Goal: Book appointment/travel/reservation

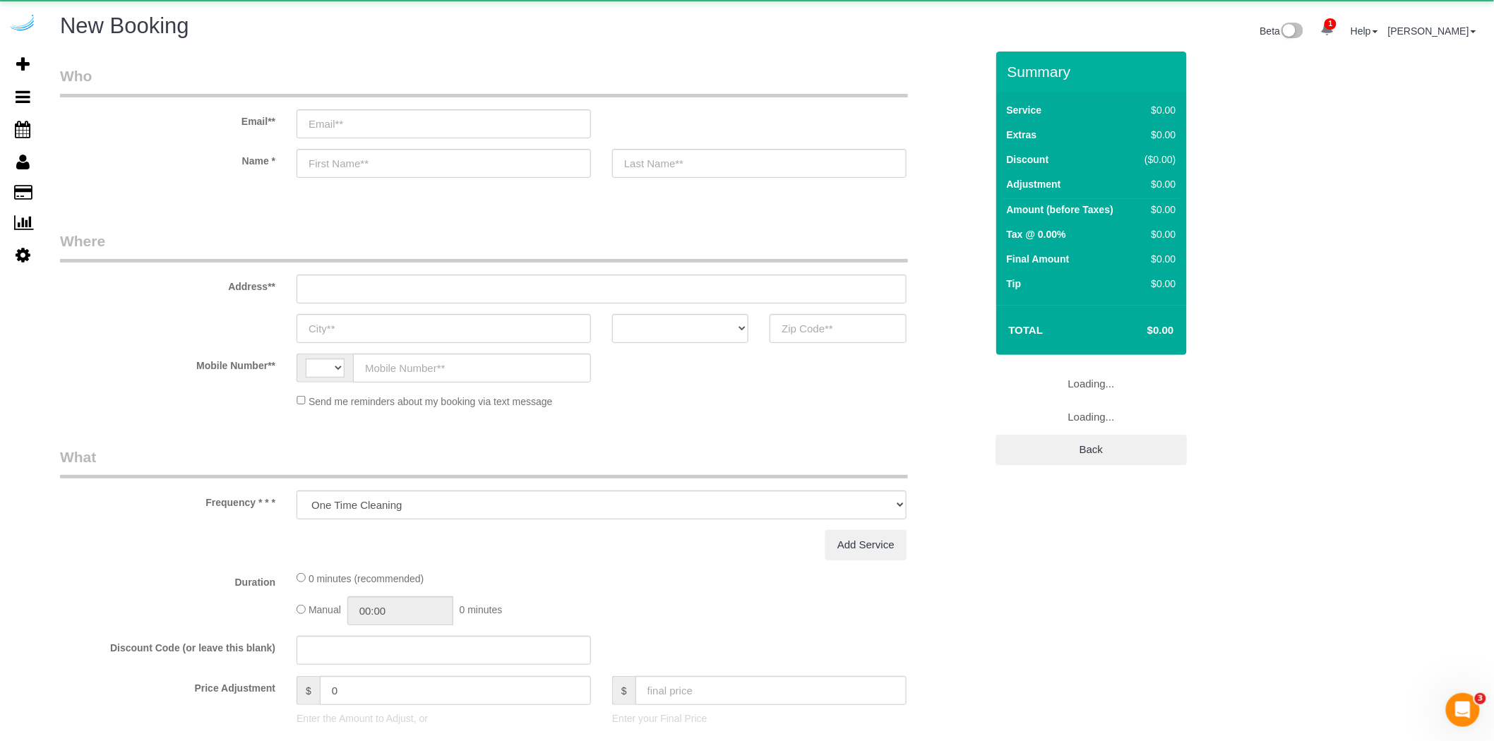
select select "string:[GEOGRAPHIC_DATA]"
select select "4"
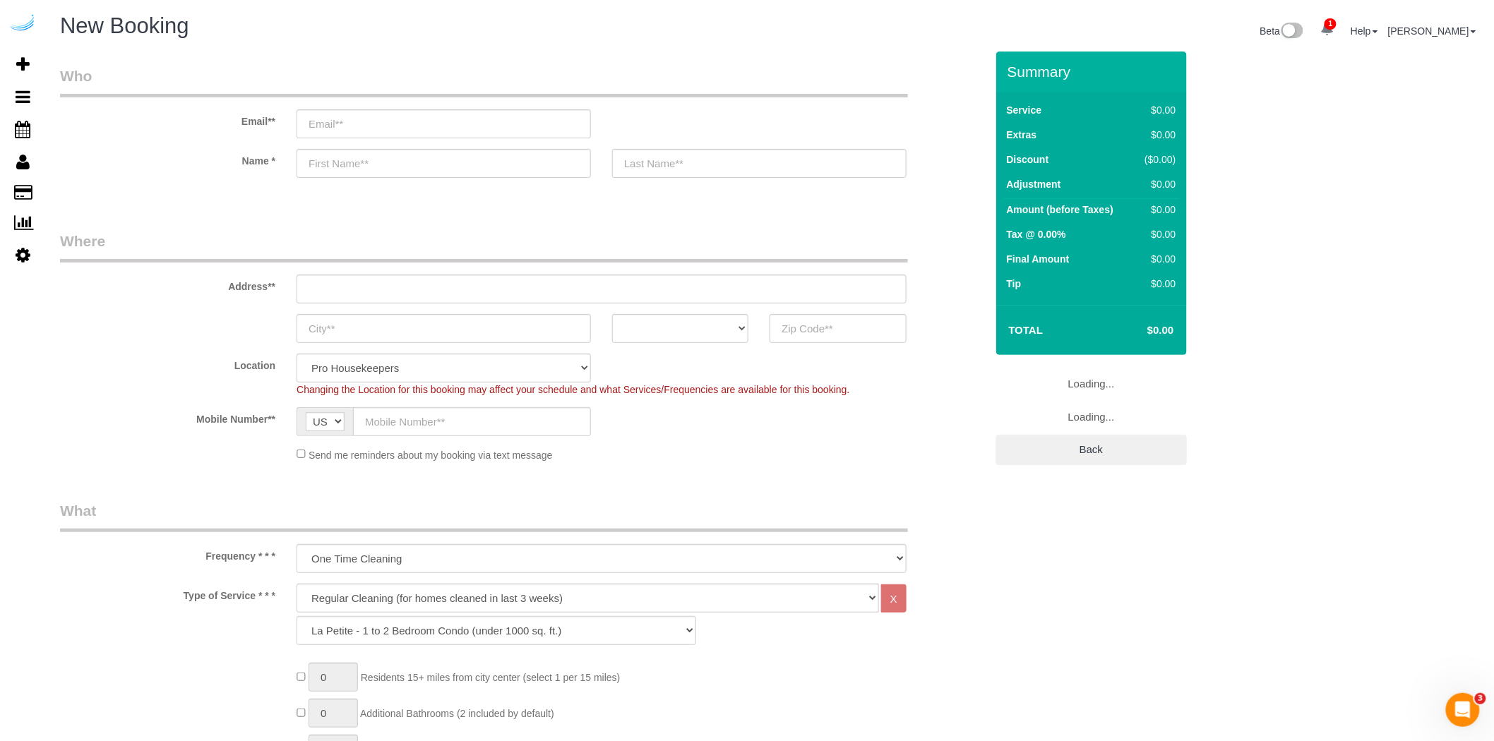
select select "object:2232"
select select "number:9"
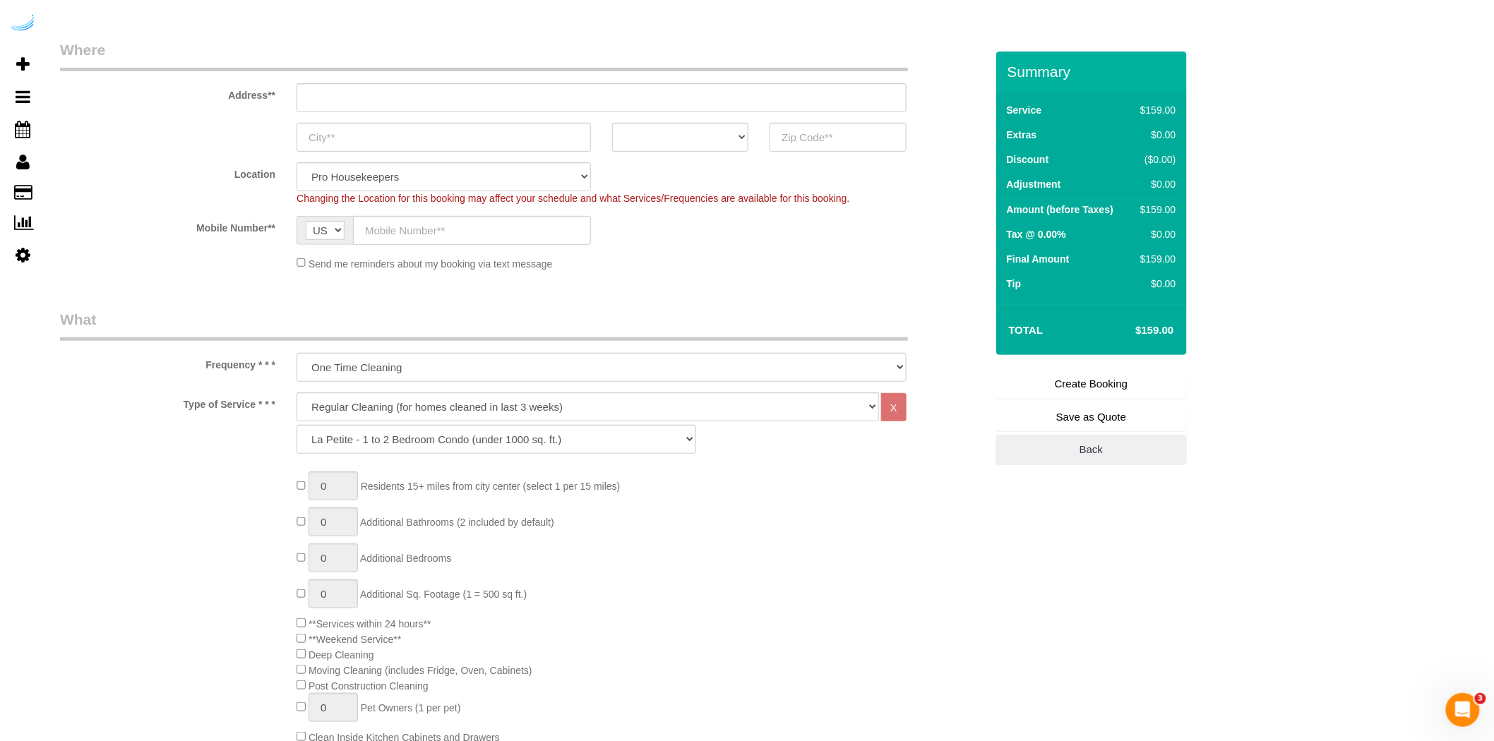
scroll to position [313, 0]
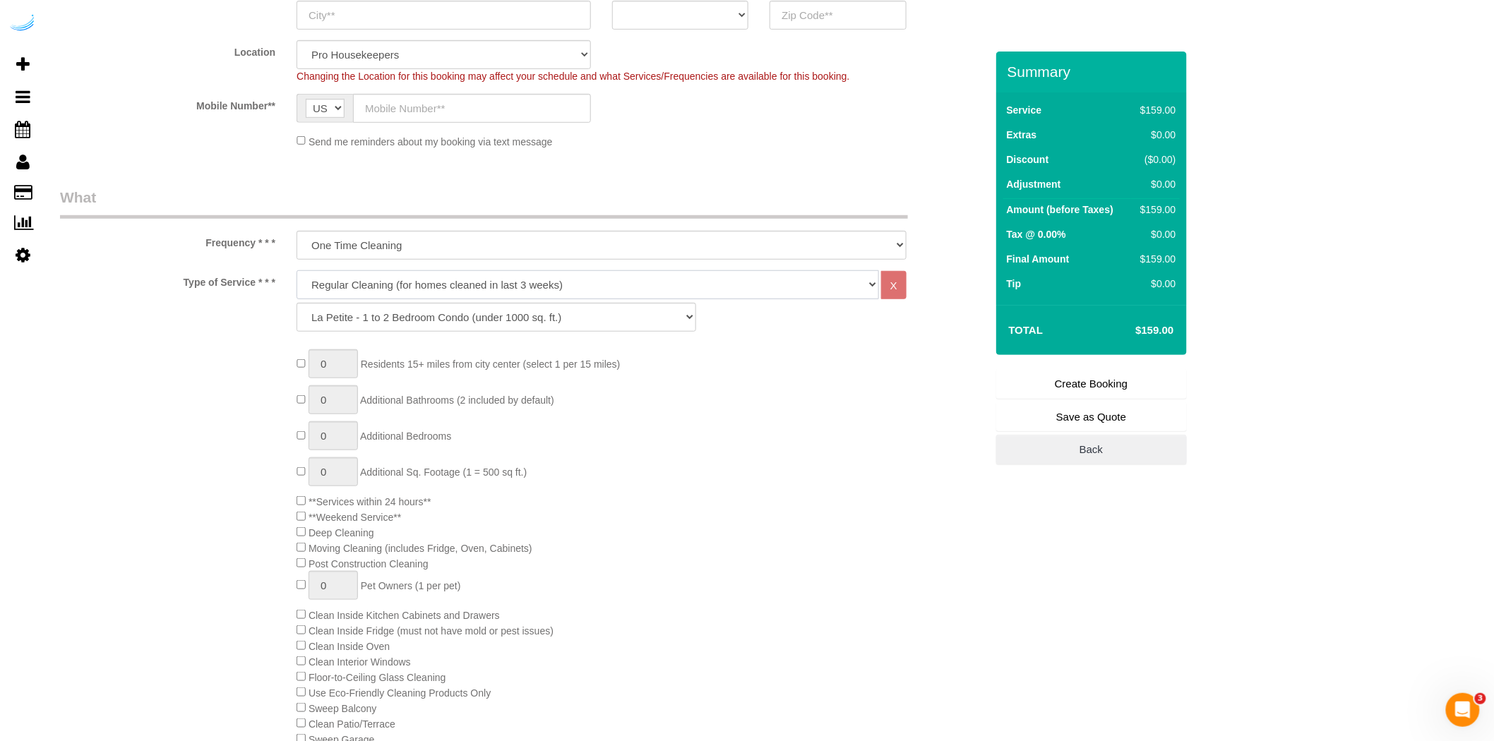
click at [838, 293] on select "Deep Cleaning (for homes that have not been cleaned in 3+ weeks) Spruce Regular…" at bounding box center [588, 284] width 583 height 29
click at [931, 369] on div "0 Residents 15+ miles from [GEOGRAPHIC_DATA] (select 1 per 15 miles) 0 Addition…" at bounding box center [641, 700] width 710 height 701
click at [722, 280] on select "Deep Cleaning (for homes that have not been cleaned in 3+ weeks) Spruce Regular…" at bounding box center [588, 284] width 583 height 29
click at [217, 391] on div "0 Residents 15+ miles from [GEOGRAPHIC_DATA] (select 1 per 15 miles) 0 Addition…" at bounding box center [522, 700] width 947 height 701
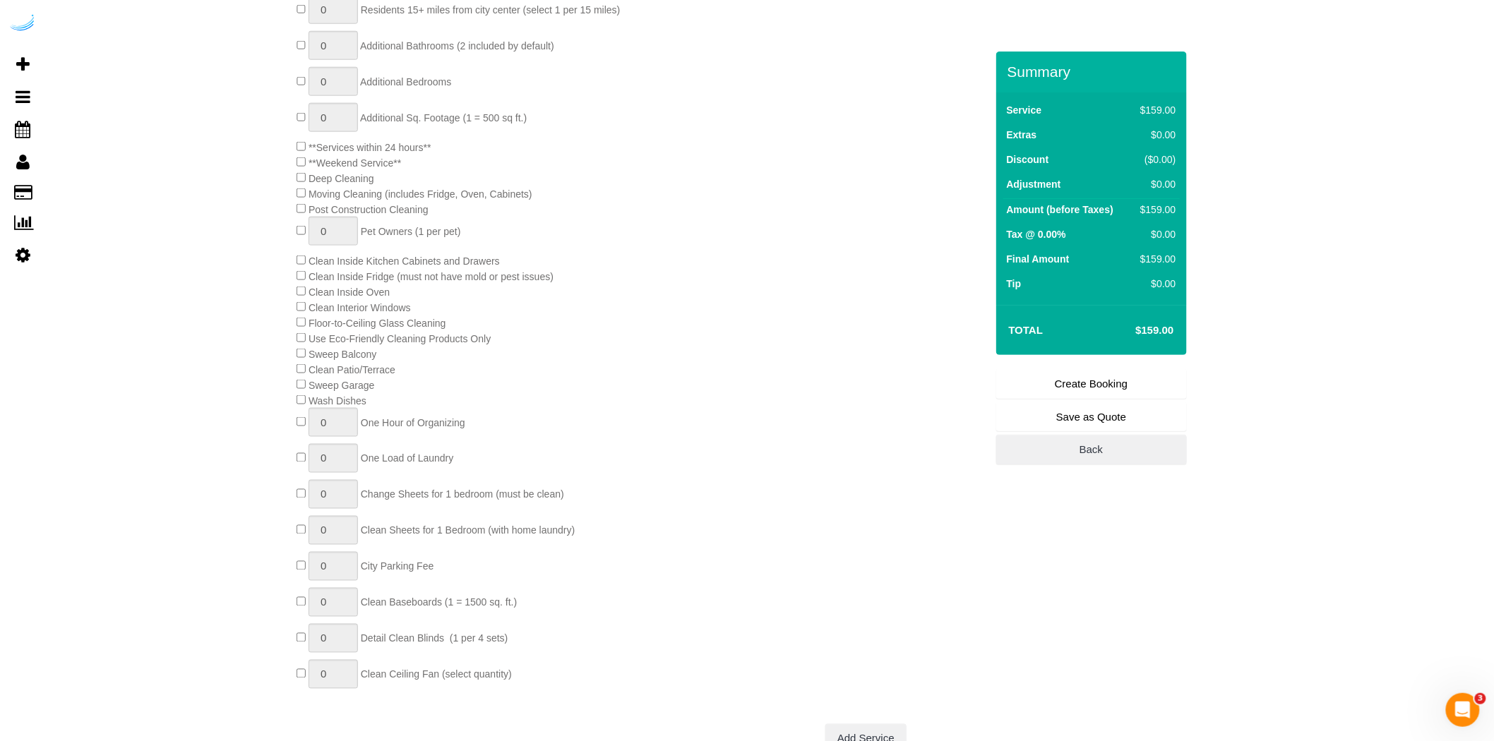
scroll to position [706, 0]
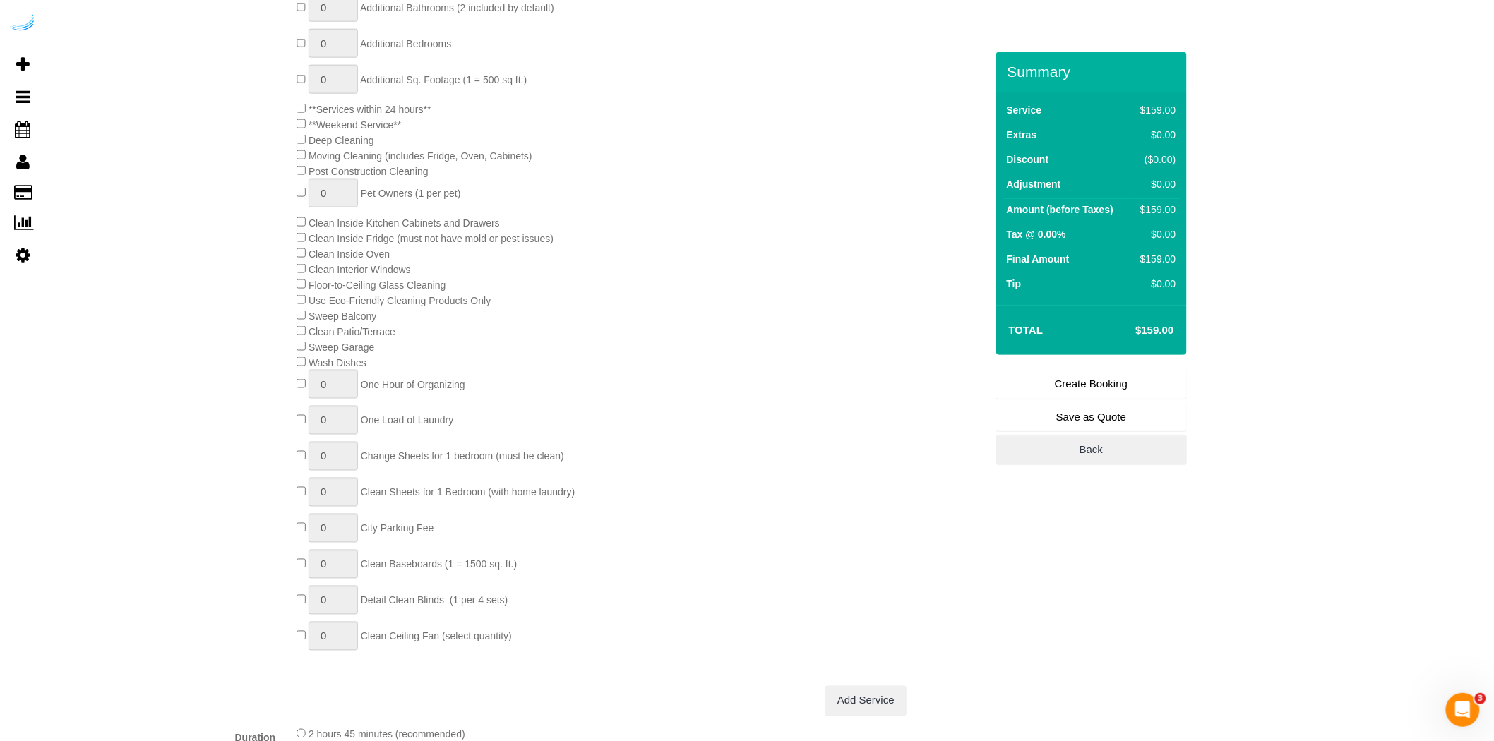
drag, startPoint x: 353, startPoint y: 422, endPoint x: 367, endPoint y: 417, distance: 14.7
drag, startPoint x: 367, startPoint y: 417, endPoint x: 755, endPoint y: 439, distance: 389.0
click at [755, 439] on div "0 Residents 15+ miles from [GEOGRAPHIC_DATA] (select 1 per 15 miles) 0 Addition…" at bounding box center [641, 307] width 710 height 701
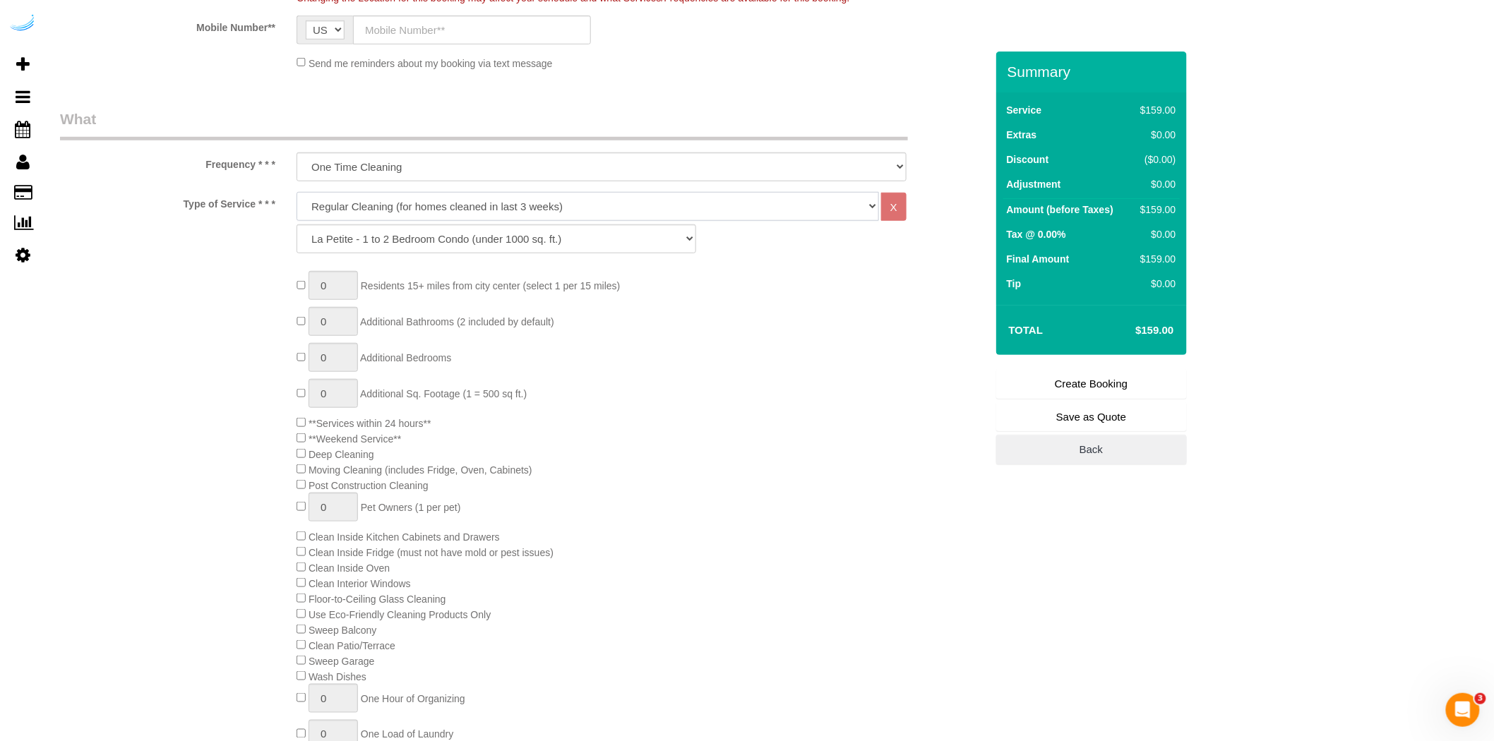
click at [580, 210] on select "Deep Cleaning (for homes that have not been cleaned in 3+ weeks) Spruce Regular…" at bounding box center [588, 206] width 583 height 29
select select "117"
click at [297, 193] on select "Deep Cleaning (for homes that have not been cleaned in 3+ weeks) Spruce Regular…" at bounding box center [588, 206] width 583 height 29
select select "146"
select select "1"
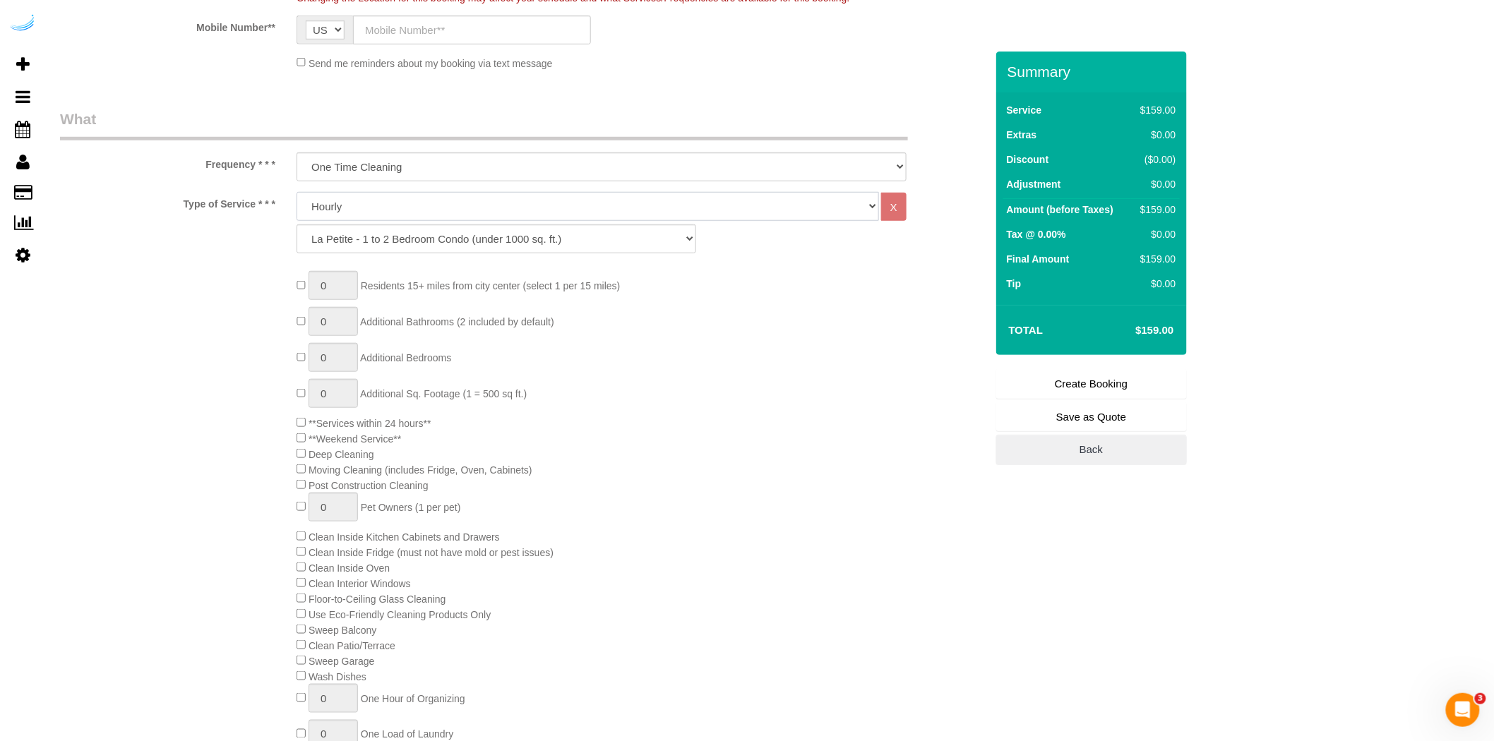
select select "180"
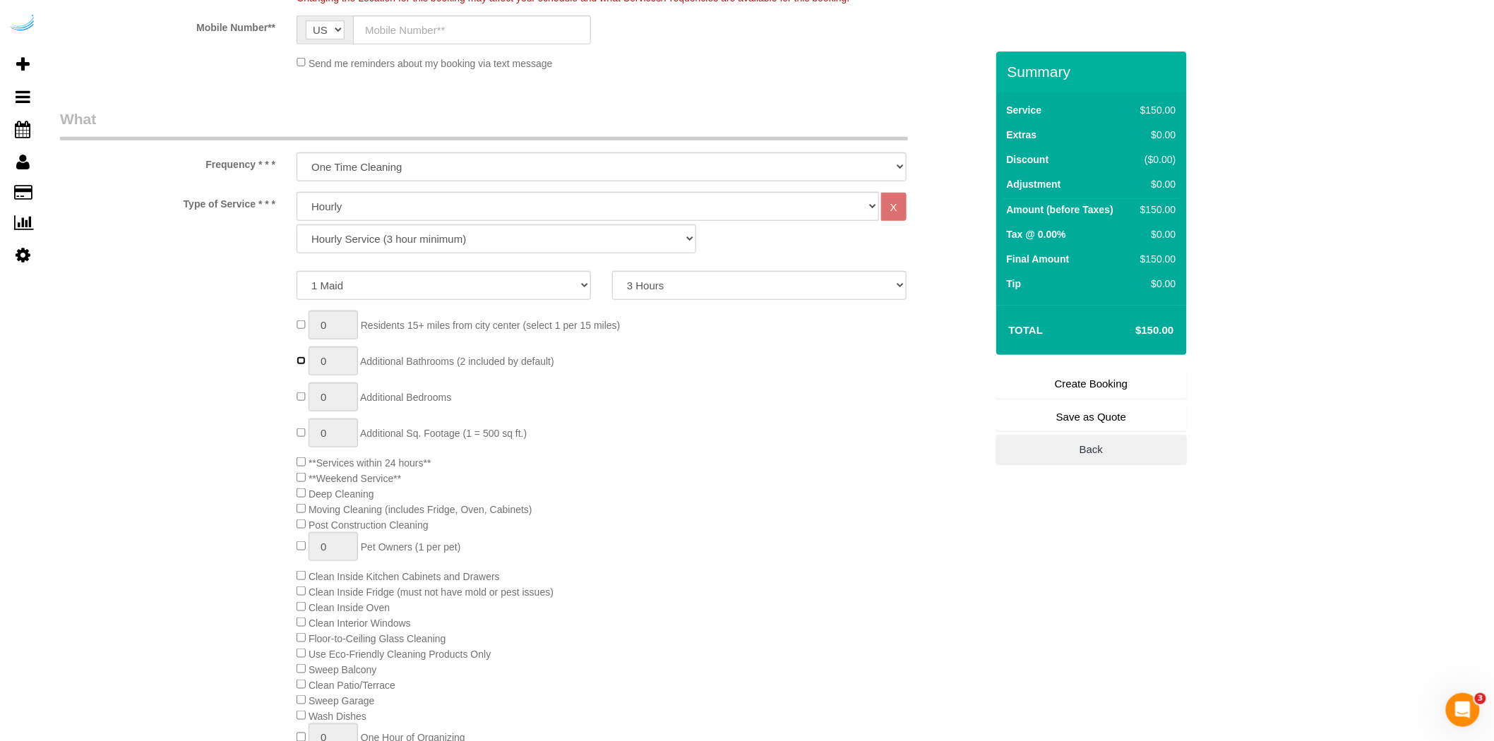
type input "1"
drag, startPoint x: 573, startPoint y: 358, endPoint x: 428, endPoint y: 371, distance: 146.1
click at [433, 376] on div "0 Residents 15+ miles from [GEOGRAPHIC_DATA] (select 1 per 15 miles) 1 Addition…" at bounding box center [641, 661] width 710 height 701
click at [429, 372] on div "0 Residents 15+ miles from [GEOGRAPHIC_DATA] (select 1 per 15 miles) 1 Addition…" at bounding box center [641, 661] width 710 height 701
click at [428, 371] on div "0 Residents 15+ miles from [GEOGRAPHIC_DATA] (select 1 per 15 miles) 1 Addition…" at bounding box center [641, 661] width 710 height 701
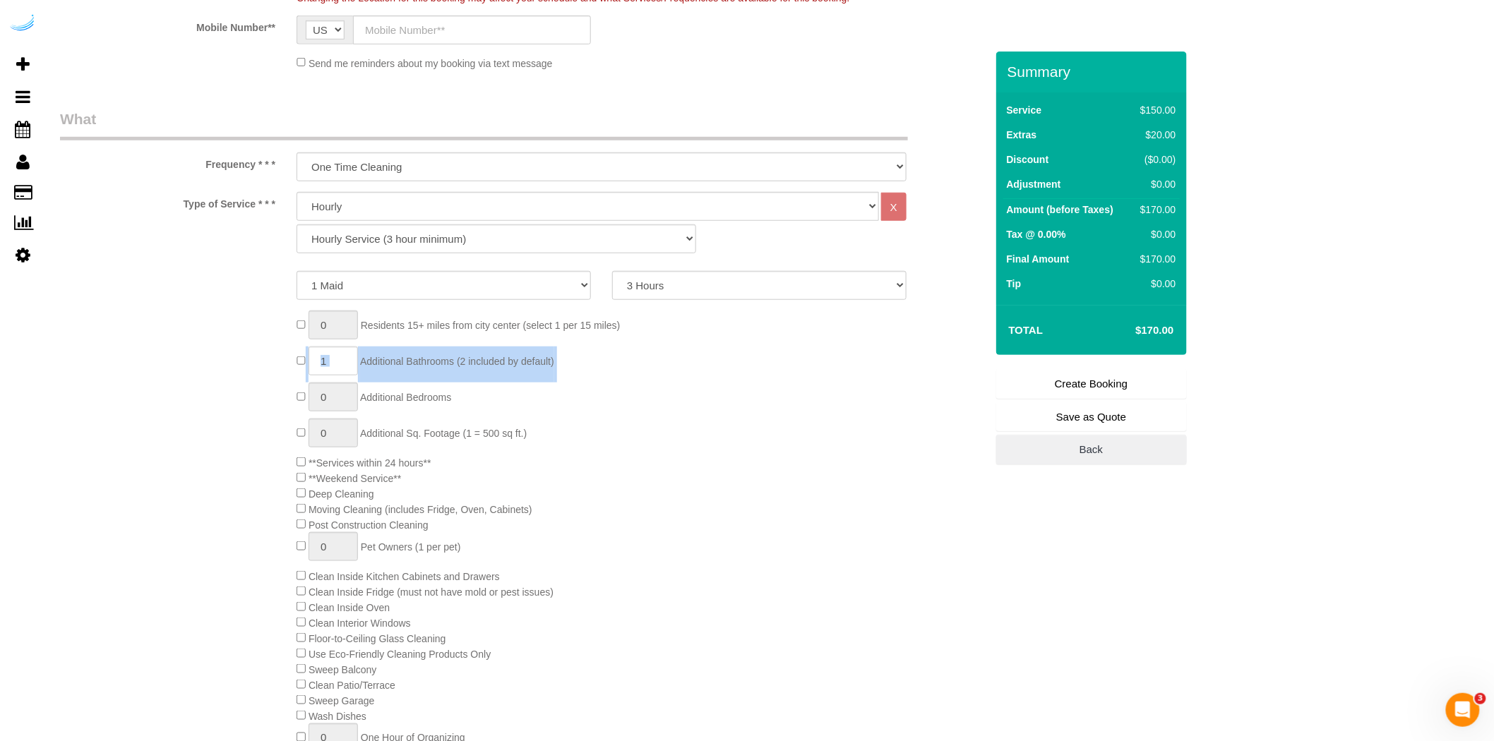
click at [428, 371] on div "0 Residents 15+ miles from [GEOGRAPHIC_DATA] (select 1 per 15 miles) 1 Addition…" at bounding box center [641, 661] width 710 height 701
click at [479, 376] on div "0 Residents 15+ miles from [GEOGRAPHIC_DATA] (select 1 per 15 miles) 1 Addition…" at bounding box center [641, 661] width 710 height 701
